Goal: Subscribe to service/newsletter

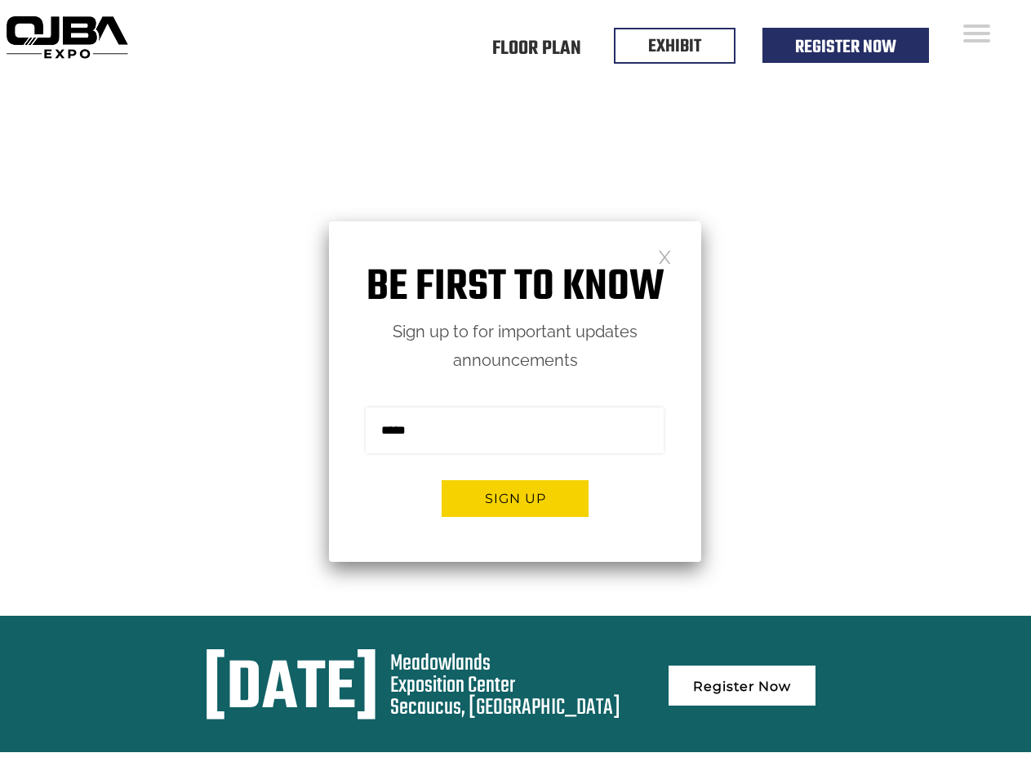
click at [515, 392] on form "Sign me up for the newsletter! ******* Sign up" at bounding box center [515, 468] width 372 height 187
click at [515, 498] on button "Sign up" at bounding box center [515, 498] width 147 height 37
